Goal: Find specific page/section: Find specific page/section

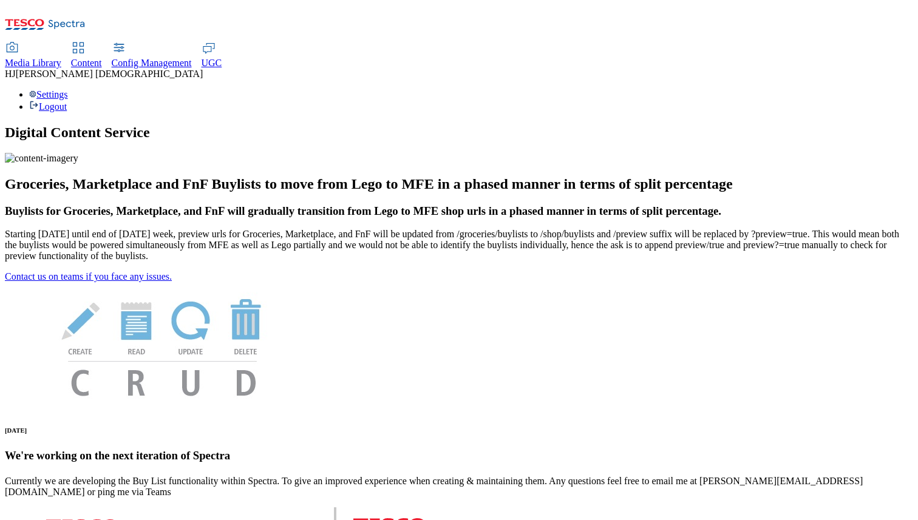
click at [61, 58] on span "Media Library" at bounding box center [33, 63] width 56 height 10
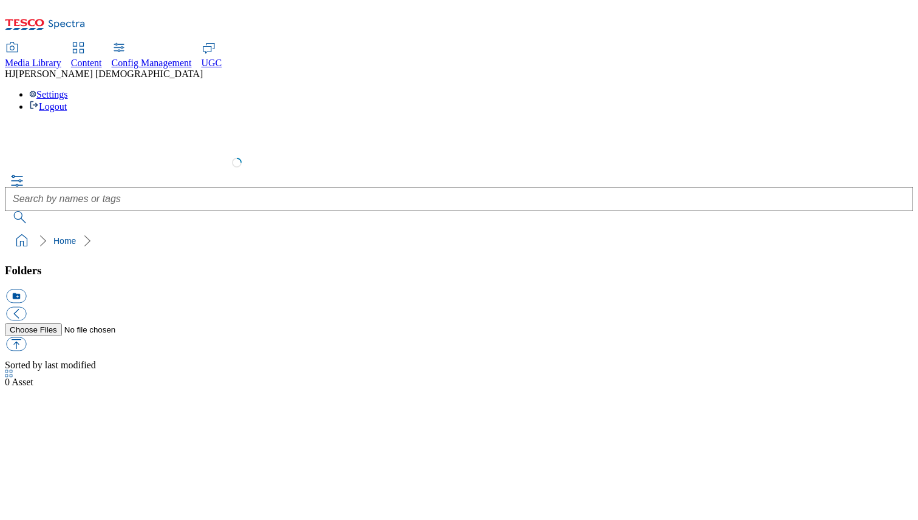
select select "flare-test"
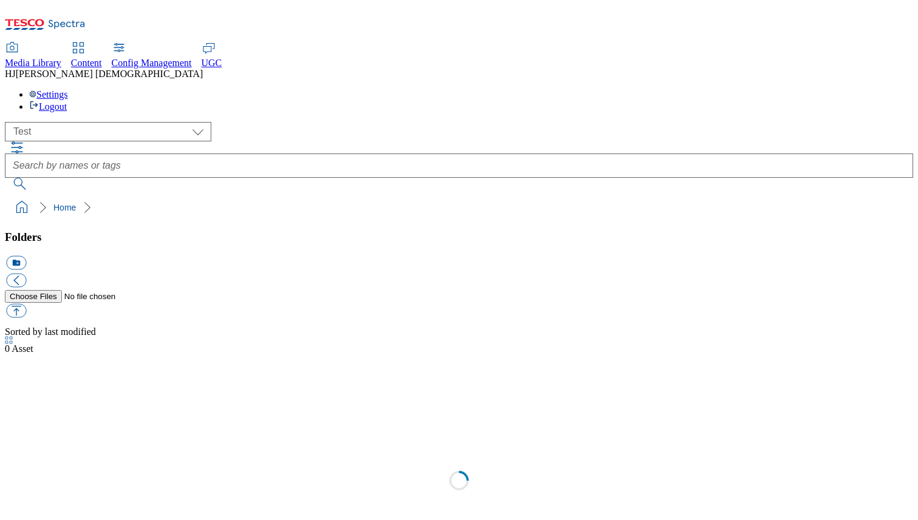
scroll to position [1, 0]
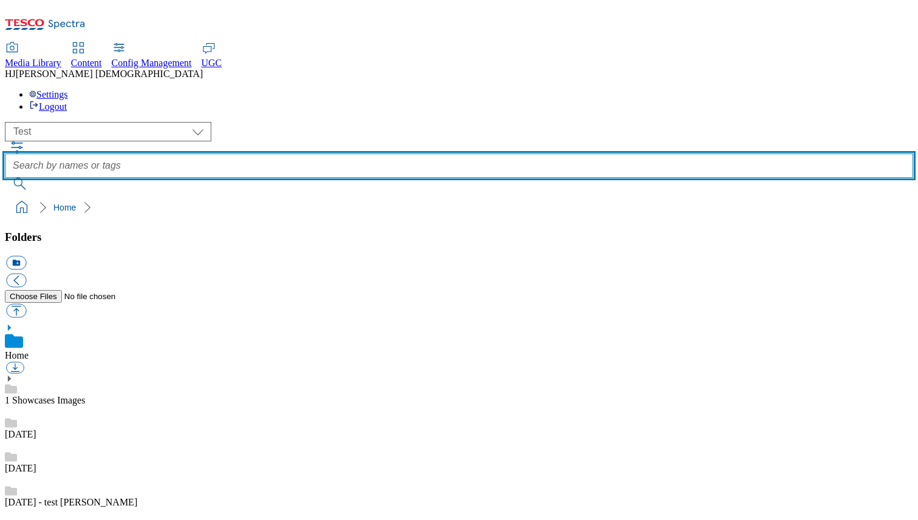
click at [407, 154] on input "text" at bounding box center [459, 166] width 908 height 24
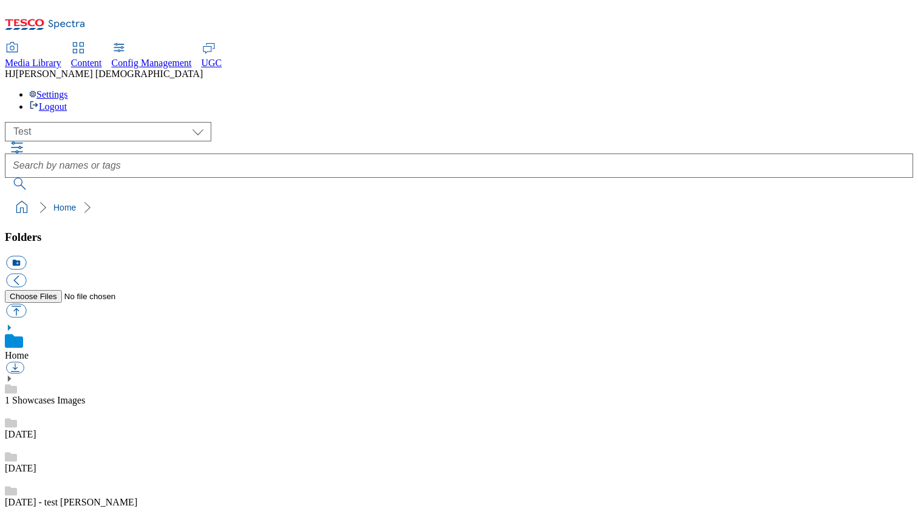
click at [24, 140] on icon "button" at bounding box center [17, 147] width 15 height 15
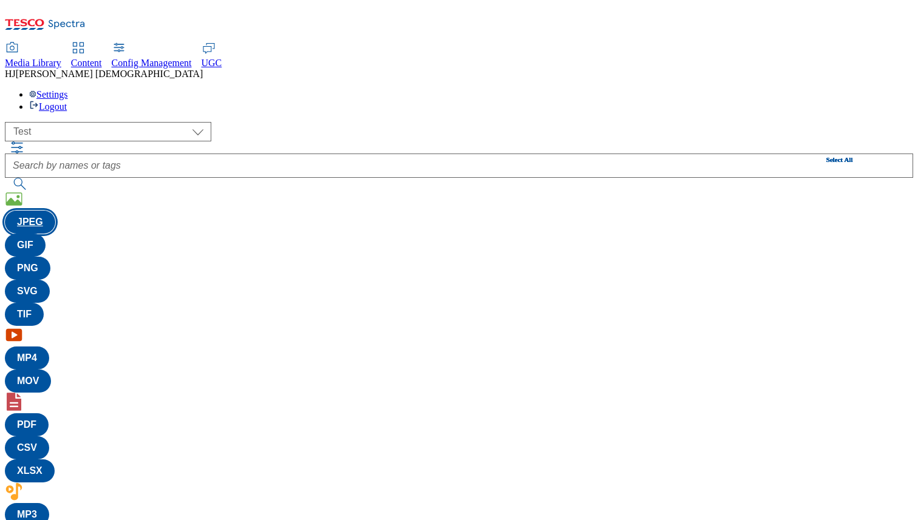
click at [55, 211] on button "JPEG" at bounding box center [30, 222] width 50 height 23
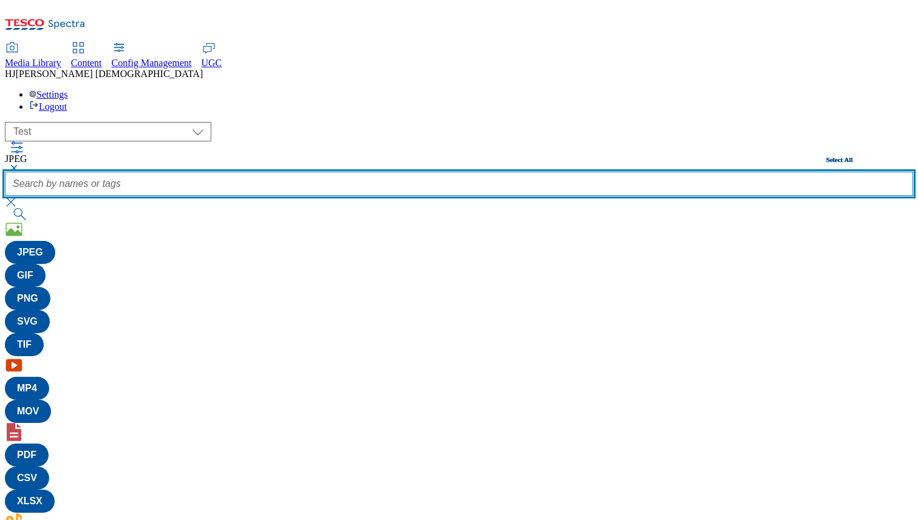
click at [398, 172] on input "text" at bounding box center [459, 184] width 908 height 24
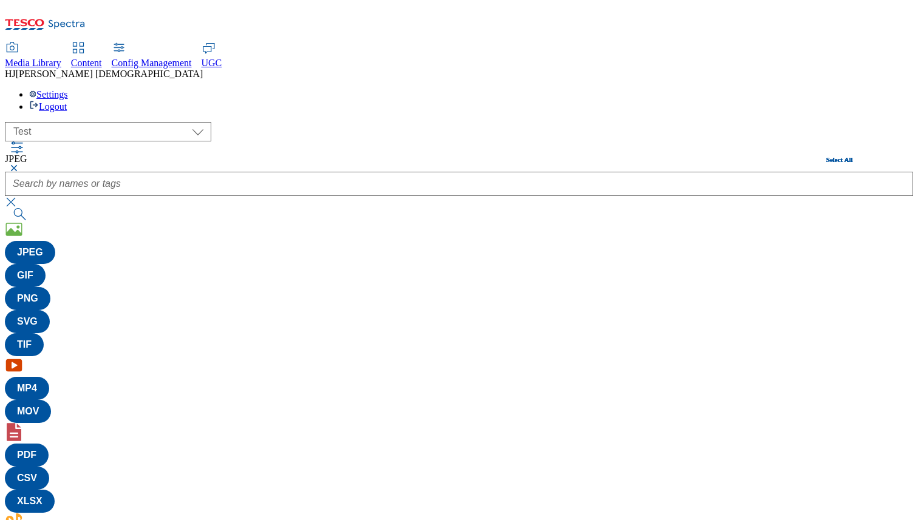
click at [755, 122] on div "( optional ) All all CE Clubcard Boost UK Clubcard Marketing Clubcard ROI clubc…" at bounding box center [459, 361] width 908 height 478
